Goal: Information Seeking & Learning: Learn about a topic

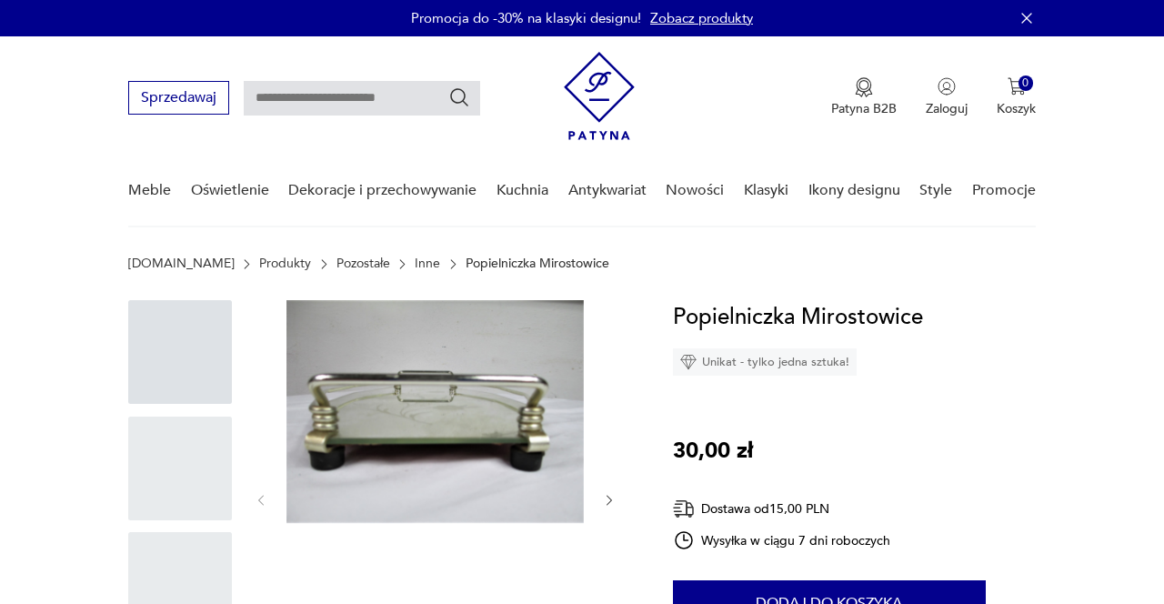
click at [694, 184] on link "Nowości" at bounding box center [695, 190] width 58 height 70
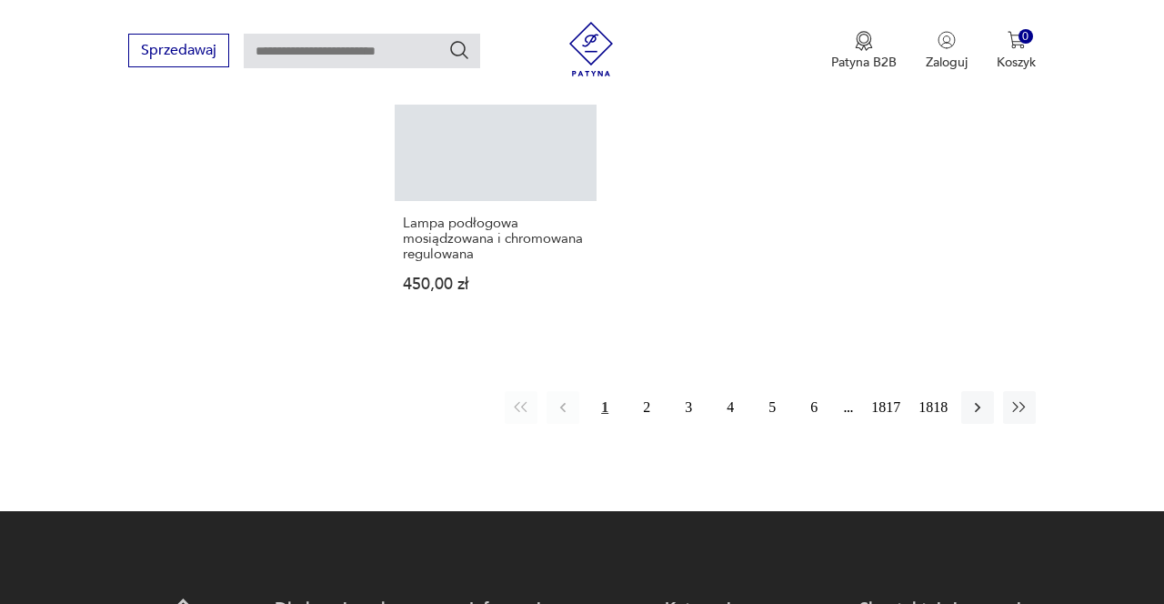
scroll to position [2436, 0]
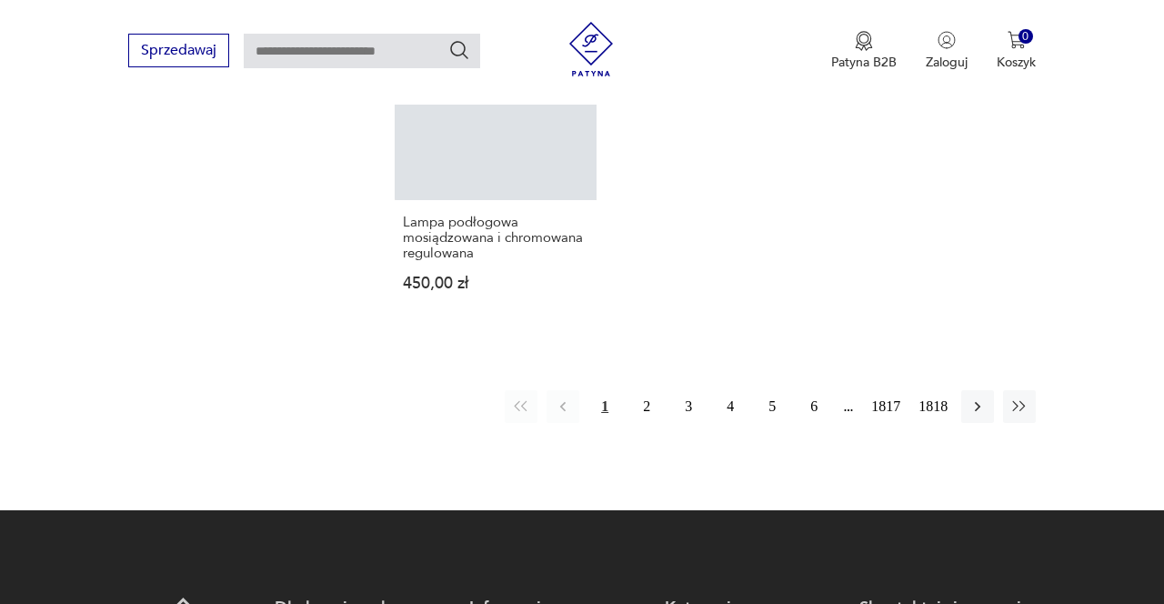
click at [647, 390] on button "2" at bounding box center [646, 406] width 33 height 33
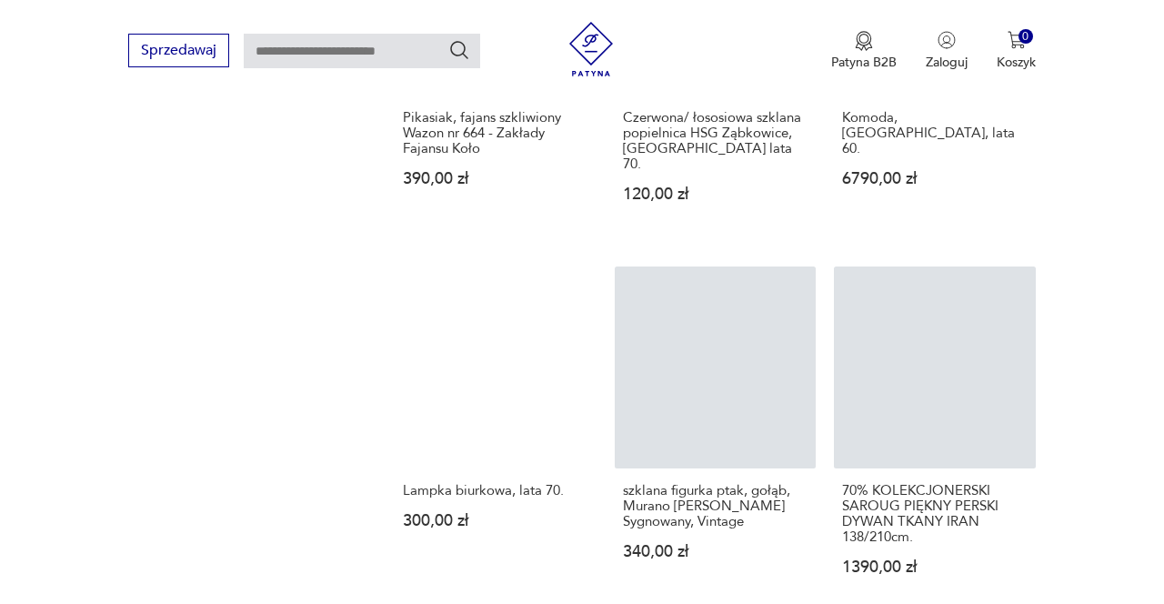
scroll to position [235, 0]
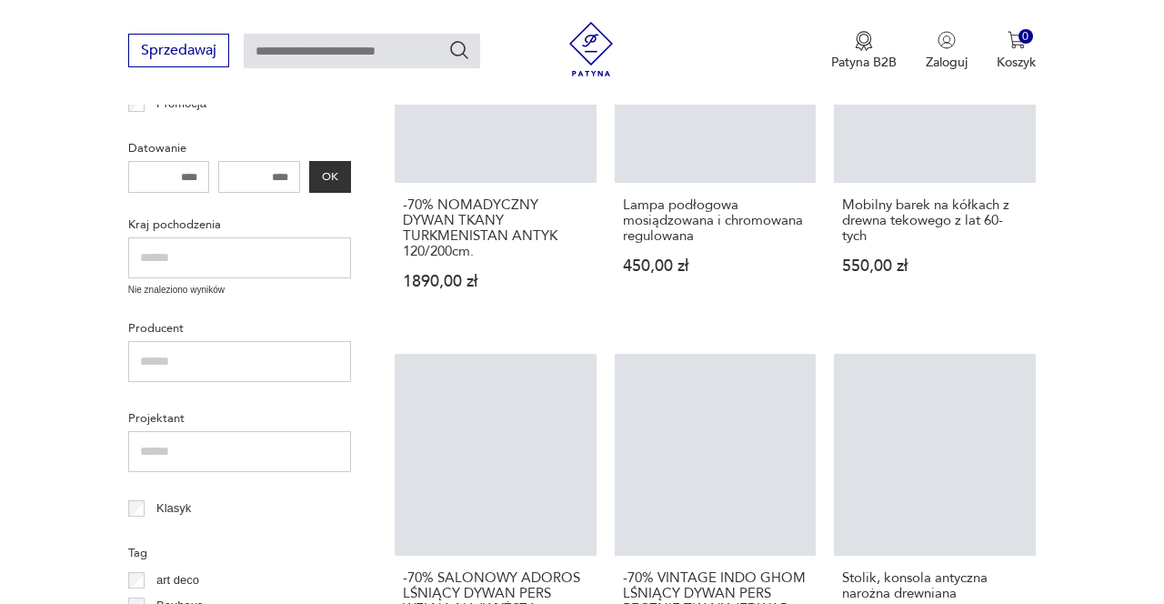
click at [577, 603] on h3 "-70% SALONOWY ADOROS LŚNIĄCY DYWAN PERS WEŁNA NAJWYŻSZA JAKOŚĆ 235/345cm" at bounding box center [496, 601] width 186 height 62
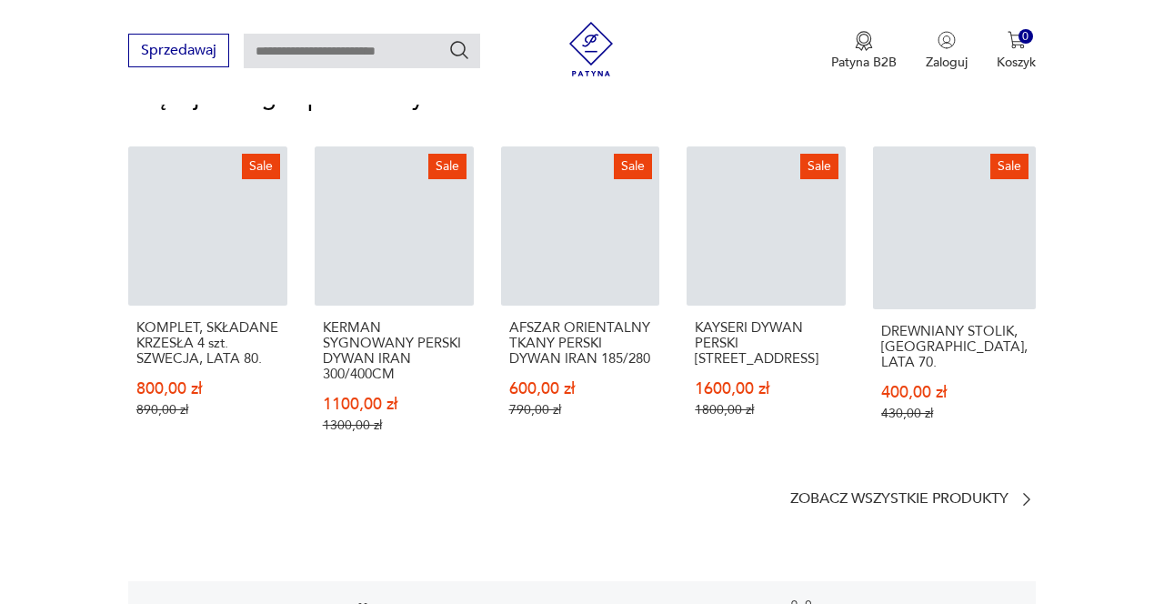
scroll to position [2373, 0]
